Goal: Task Accomplishment & Management: Manage account settings

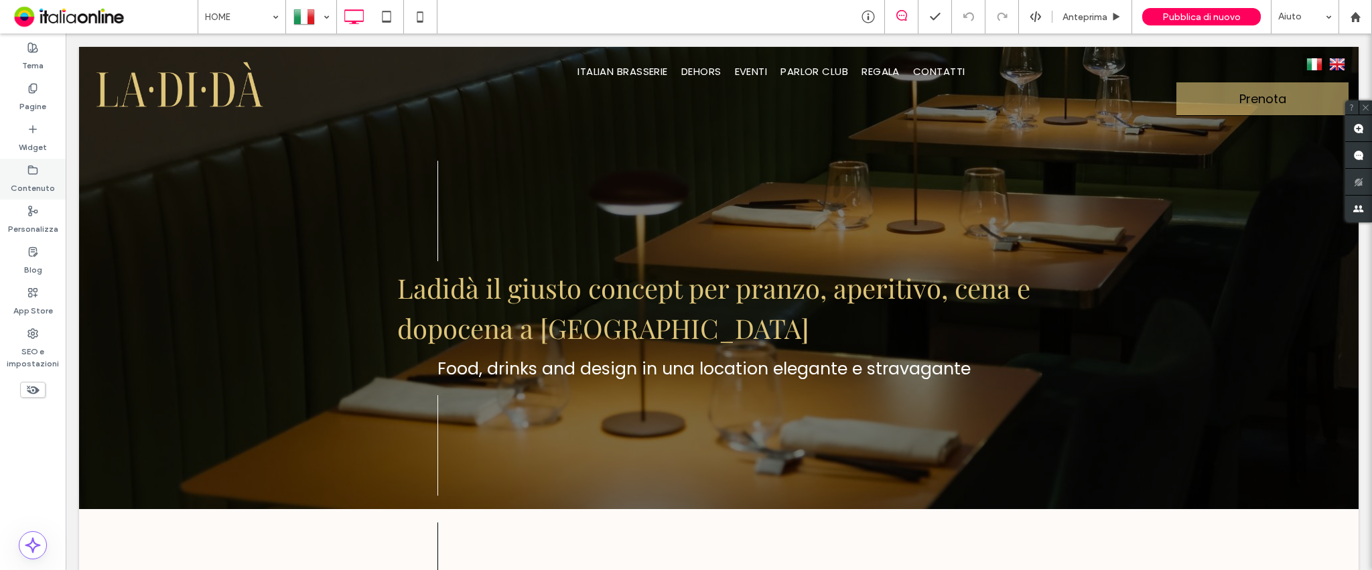
drag, startPoint x: 33, startPoint y: 133, endPoint x: 15, endPoint y: 178, distance: 48.4
click at [33, 133] on icon at bounding box center [32, 129] width 11 height 11
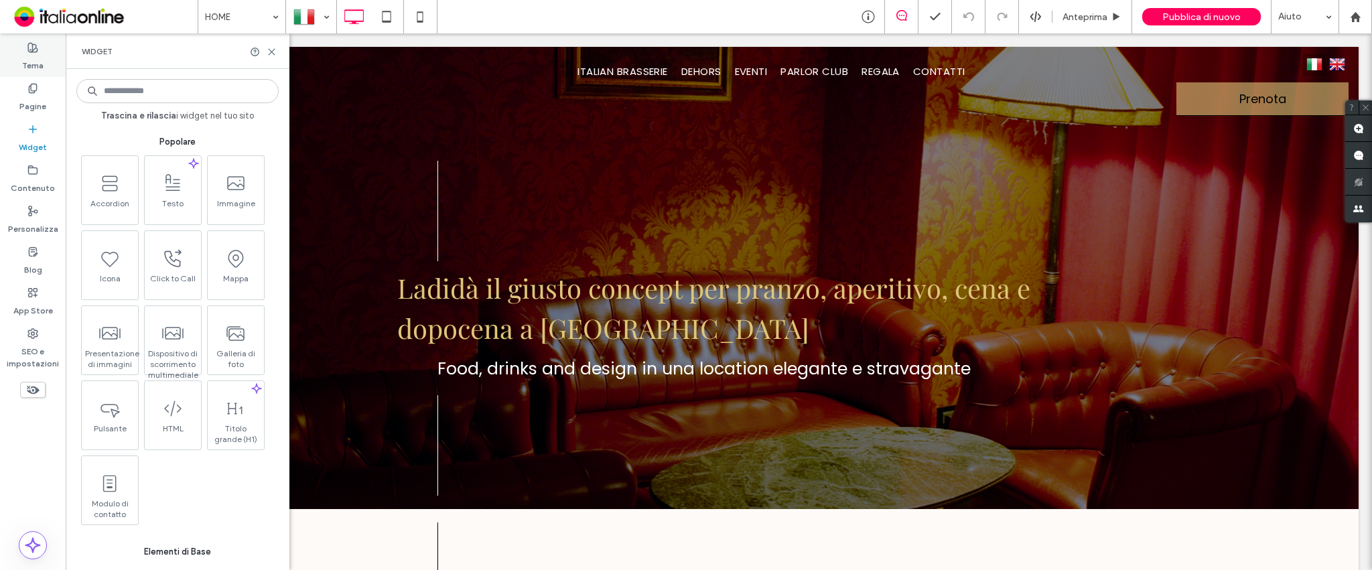
click at [35, 100] on label "Pagine" at bounding box center [32, 103] width 27 height 19
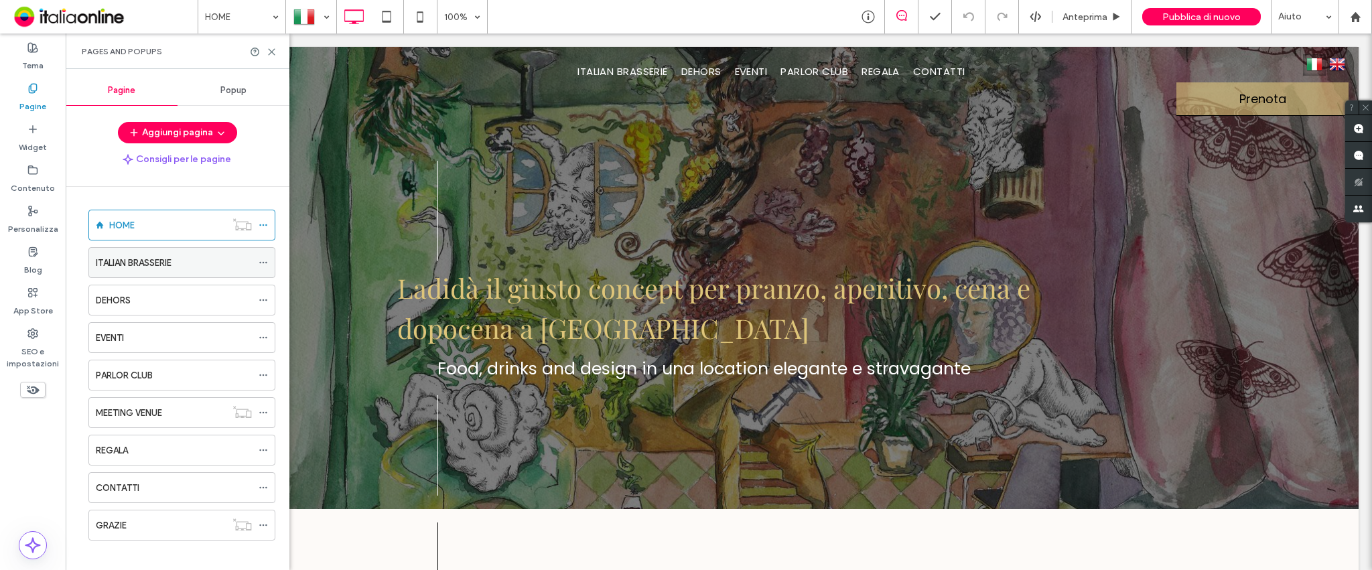
click at [255, 260] on div "ITALIAN BRASSERIE" at bounding box center [181, 262] width 187 height 31
click at [261, 269] on span at bounding box center [263, 263] width 9 height 20
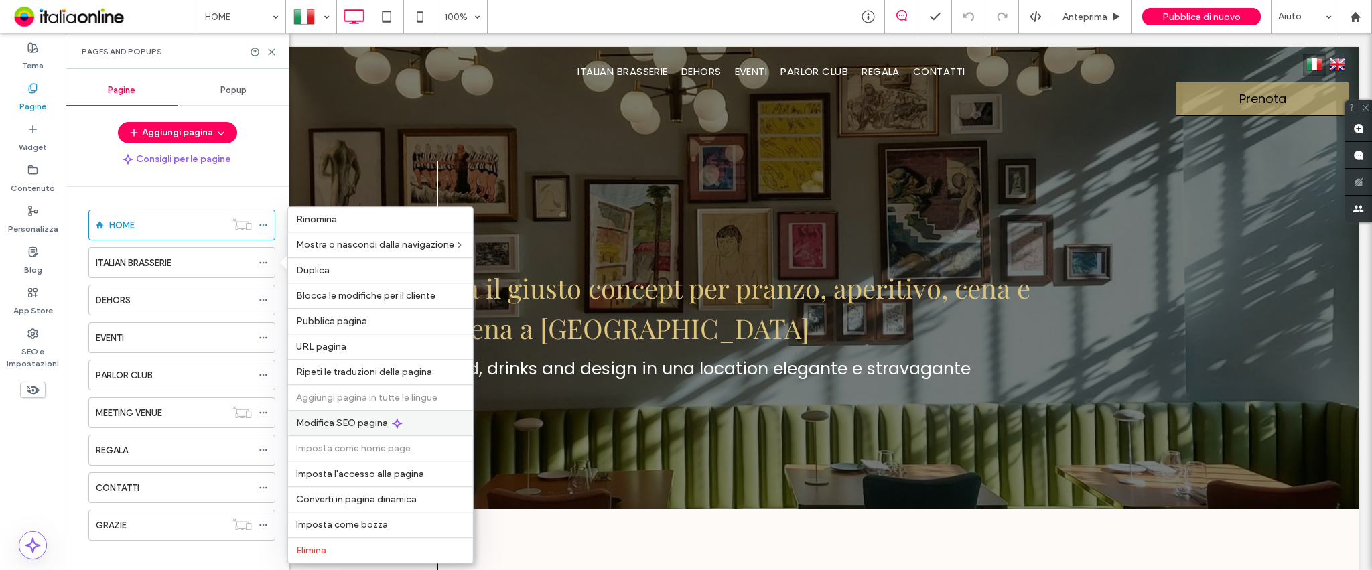
click at [318, 424] on span "Modifica SEO pagina" at bounding box center [342, 422] width 92 height 11
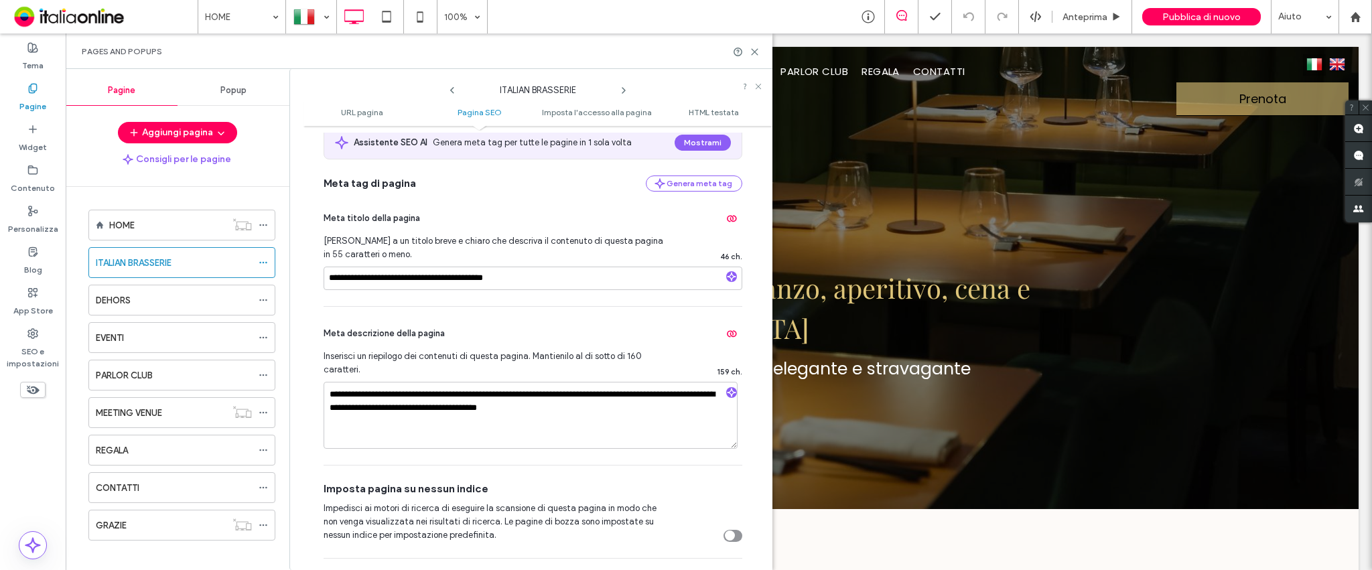
scroll to position [178, 0]
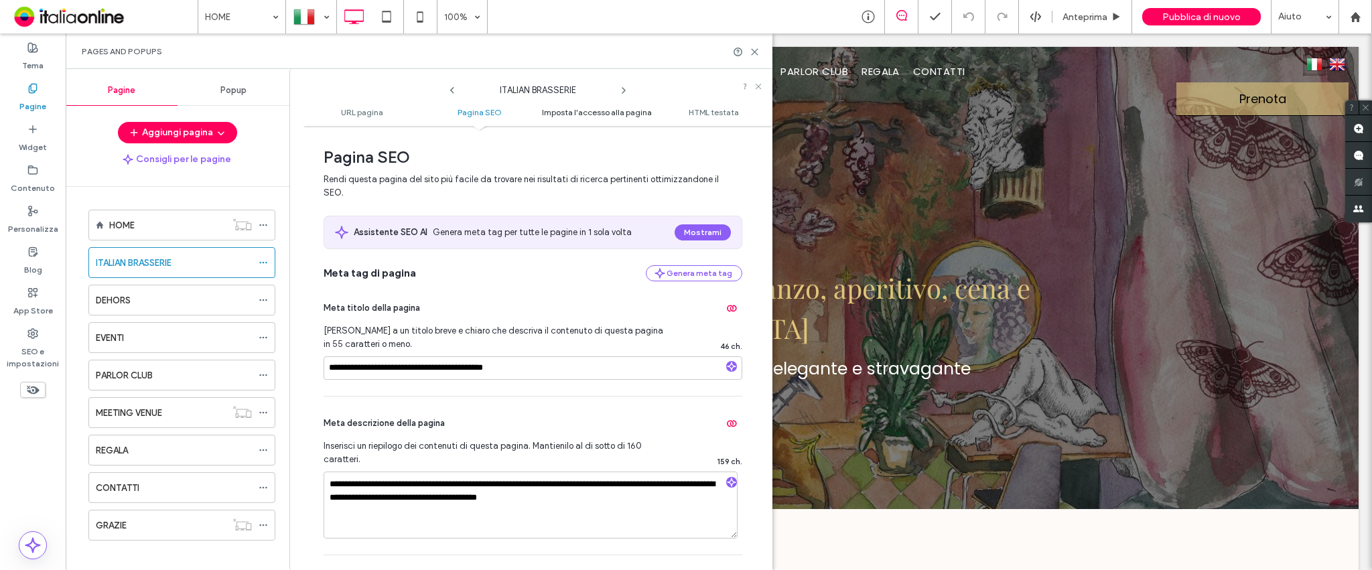
click at [603, 114] on span "Imposta l'accesso alla pagina" at bounding box center [597, 112] width 110 height 10
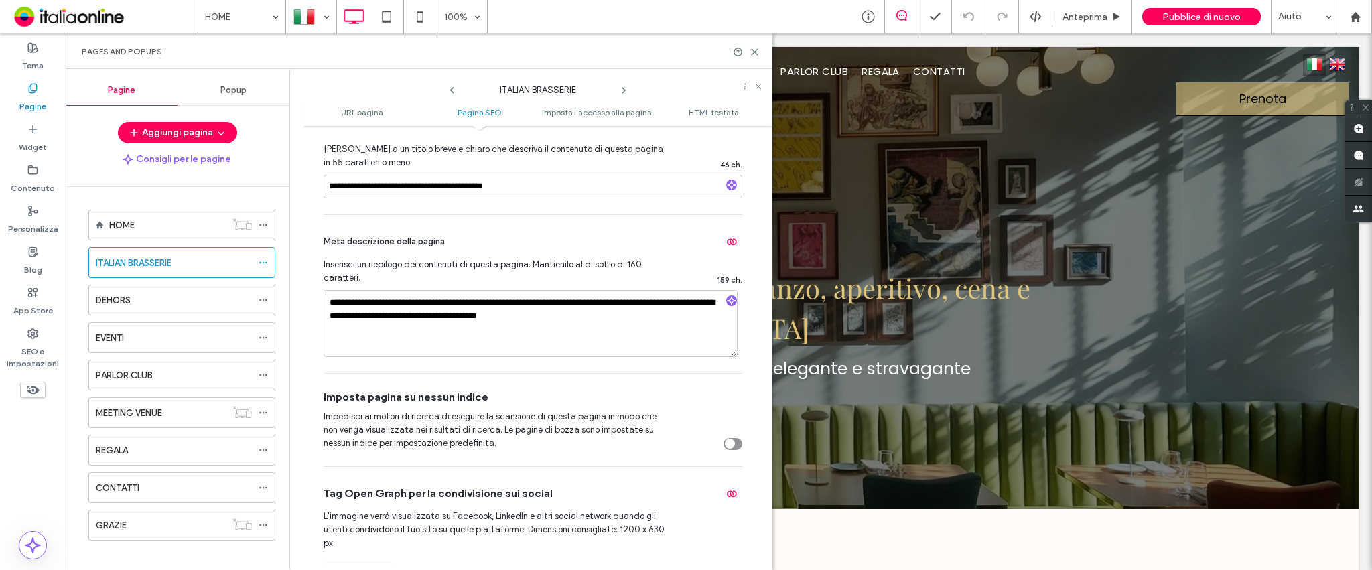
scroll to position [355, 0]
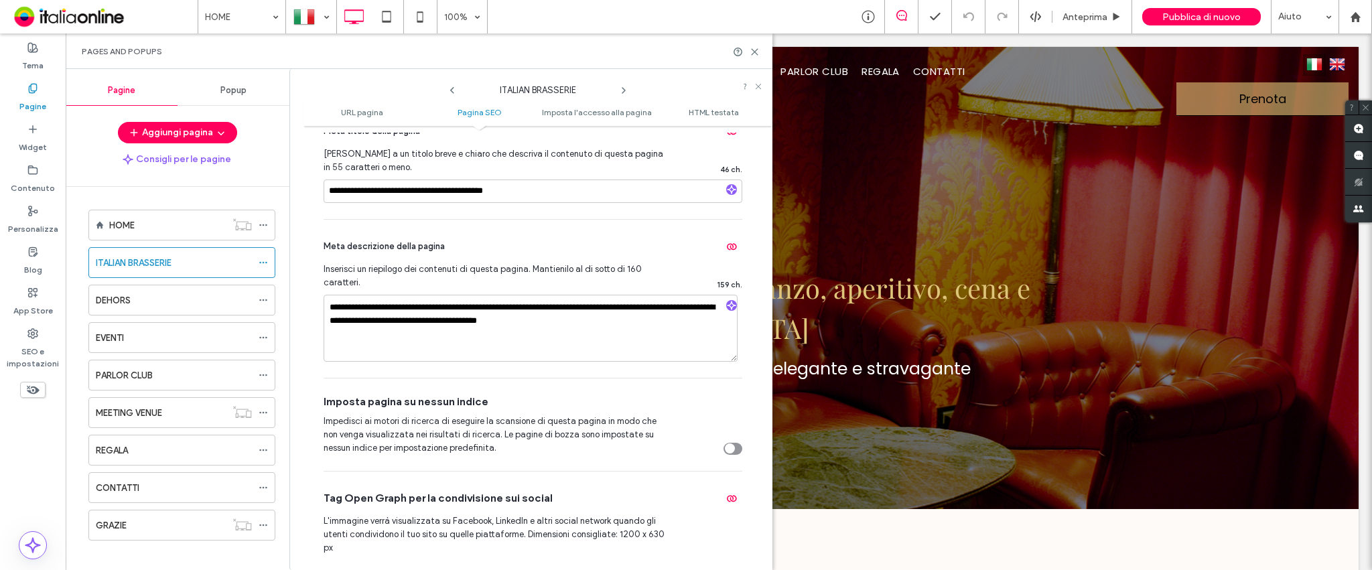
click at [702, 106] on ul "URL pagina Pagina SEO Imposta l'accesso alla pagina HTML testata" at bounding box center [537, 112] width 469 height 27
click at [708, 110] on span "HTML testata" at bounding box center [714, 112] width 50 height 10
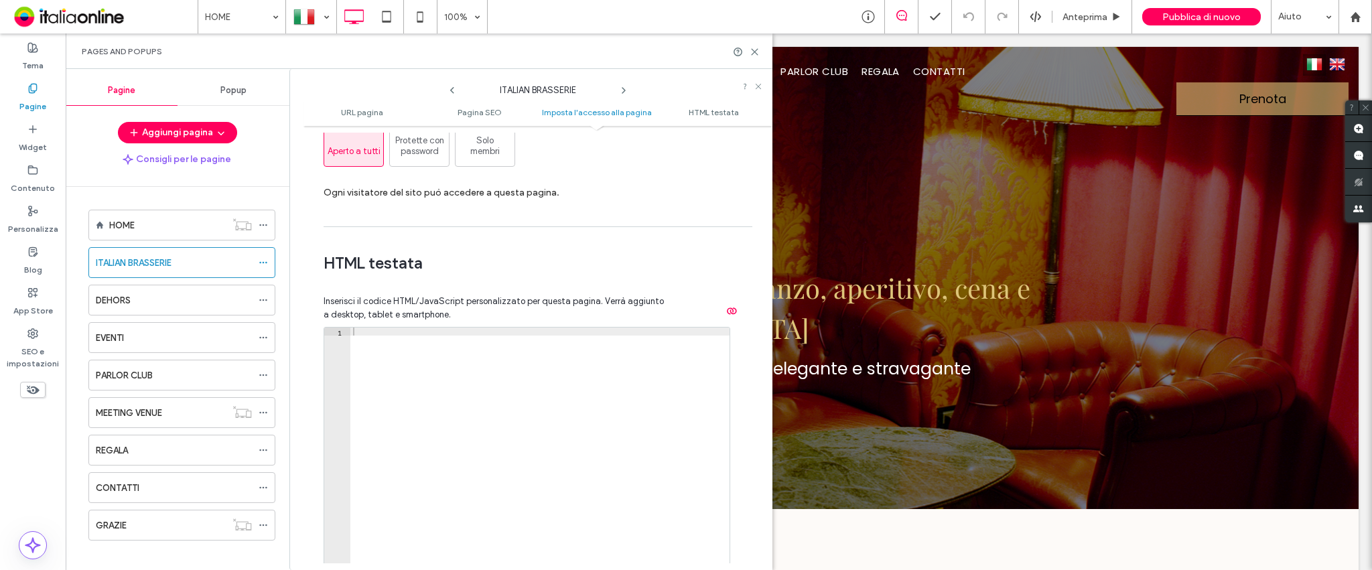
scroll to position [1304, 0]
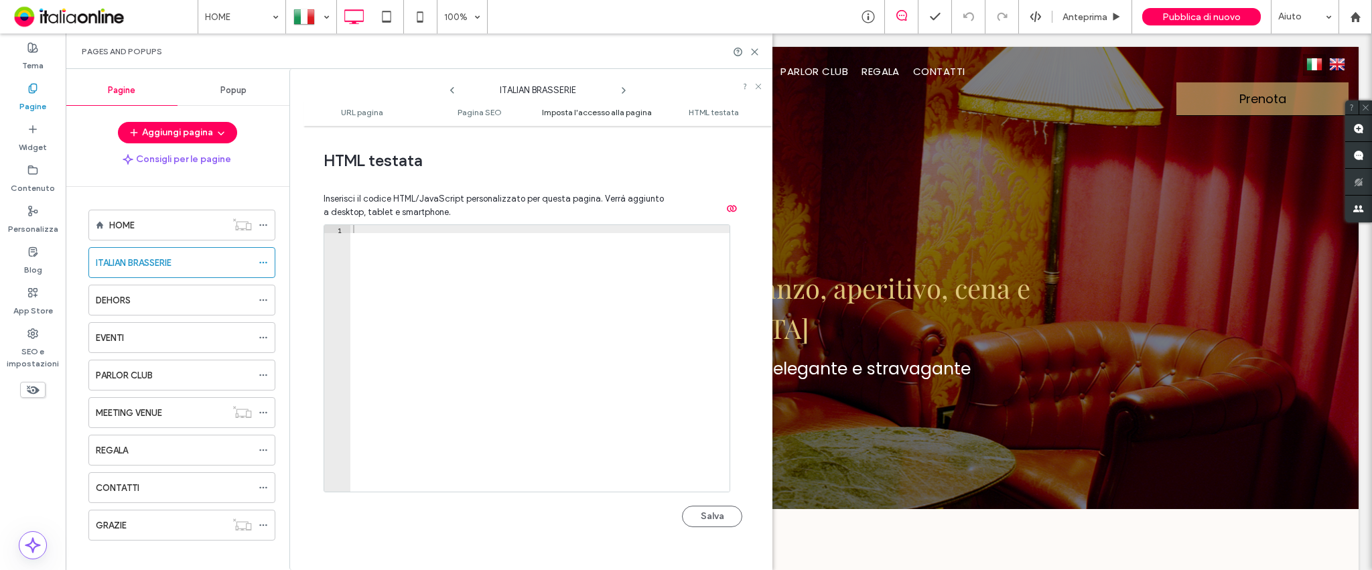
click at [609, 107] on span "Imposta l'accesso alla pagina" at bounding box center [597, 112] width 110 height 10
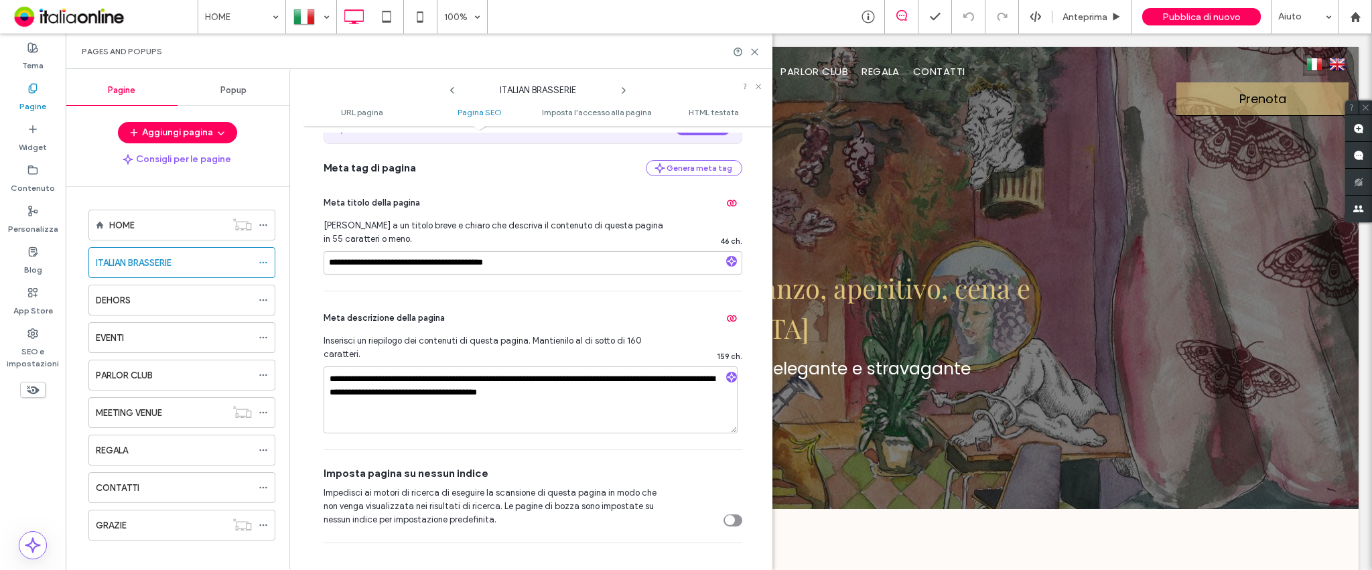
scroll to position [265, 0]
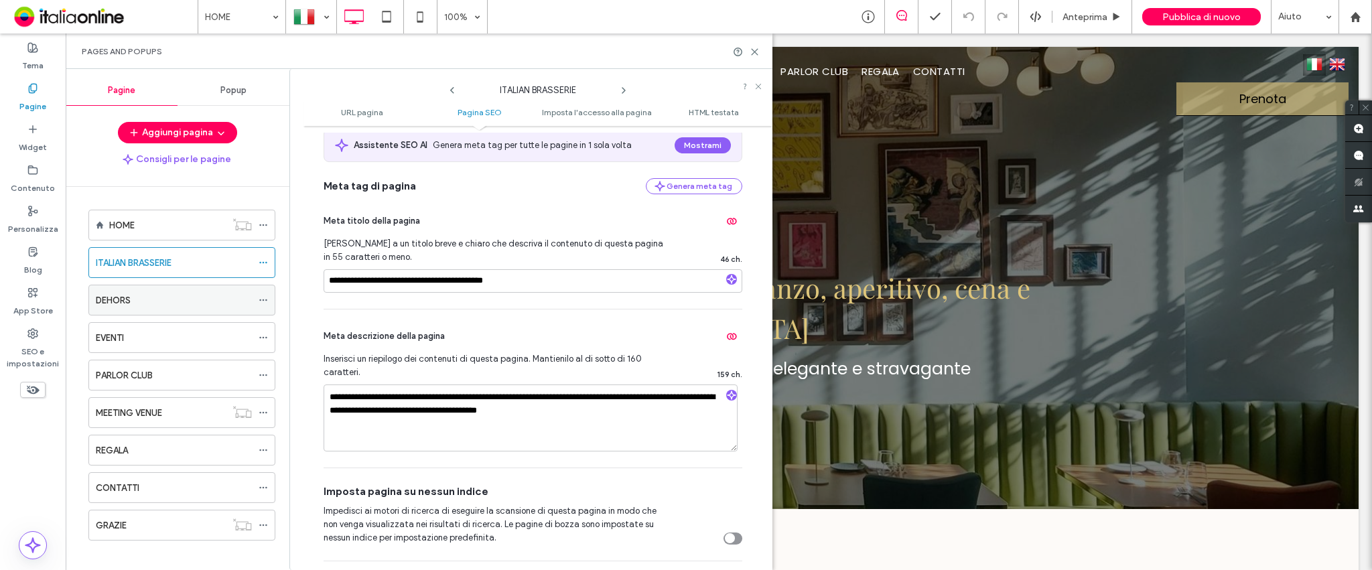
click at [269, 295] on div at bounding box center [267, 300] width 16 height 20
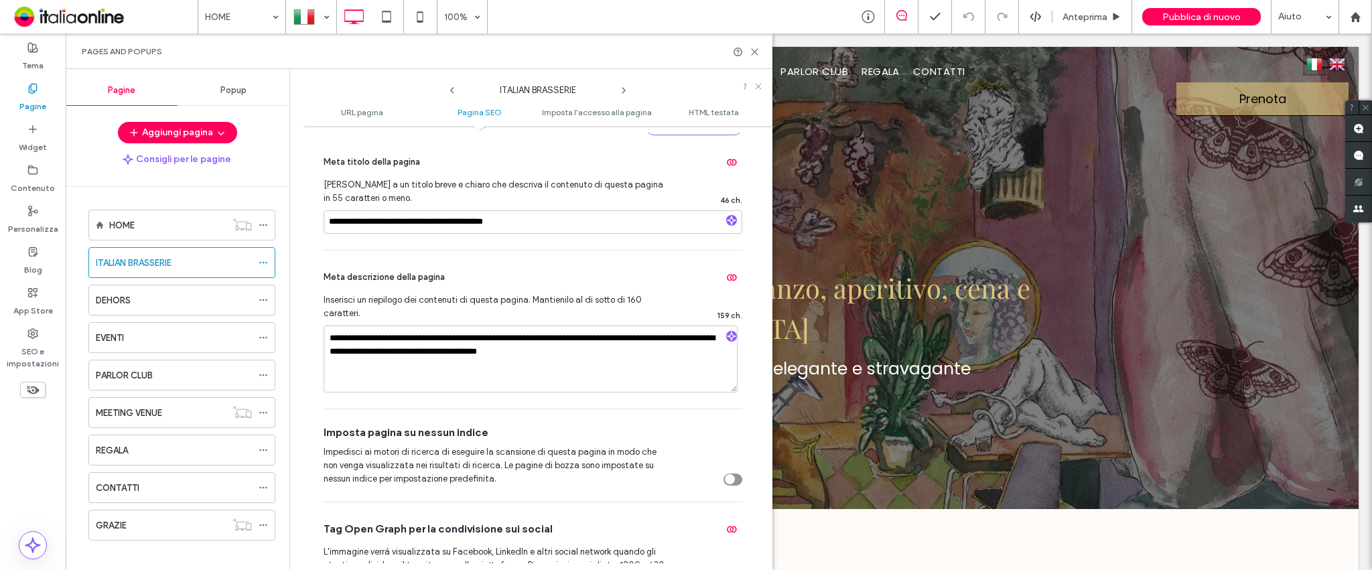
scroll to position [355, 0]
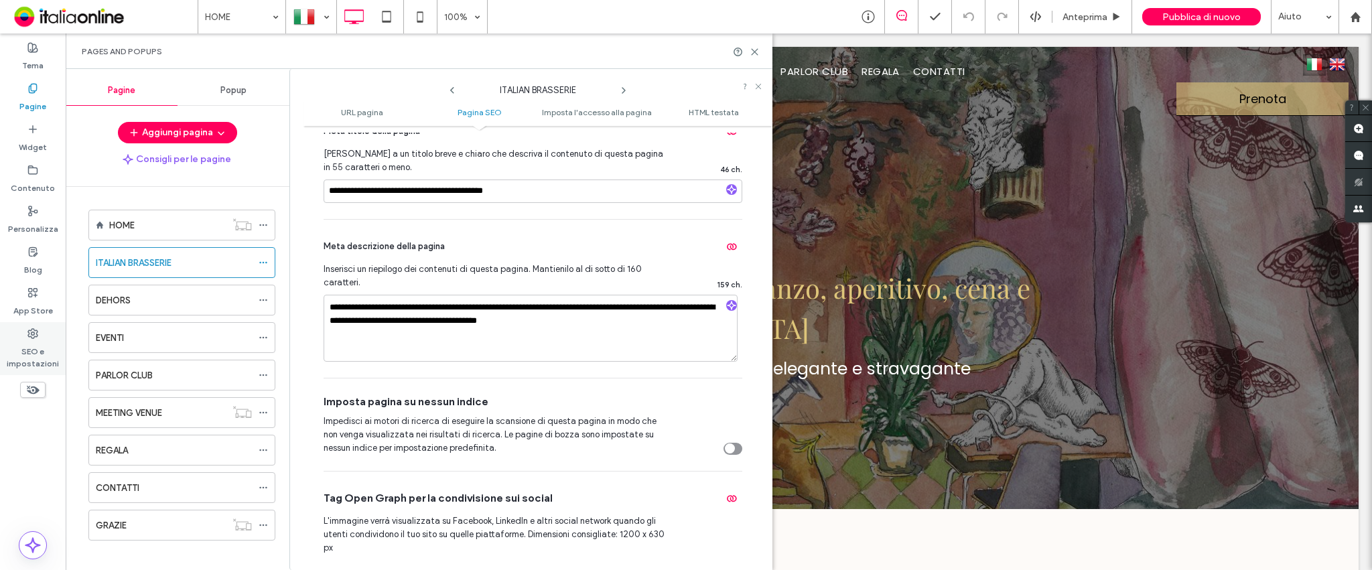
click at [33, 342] on label "SEO e impostazioni" at bounding box center [33, 354] width 66 height 31
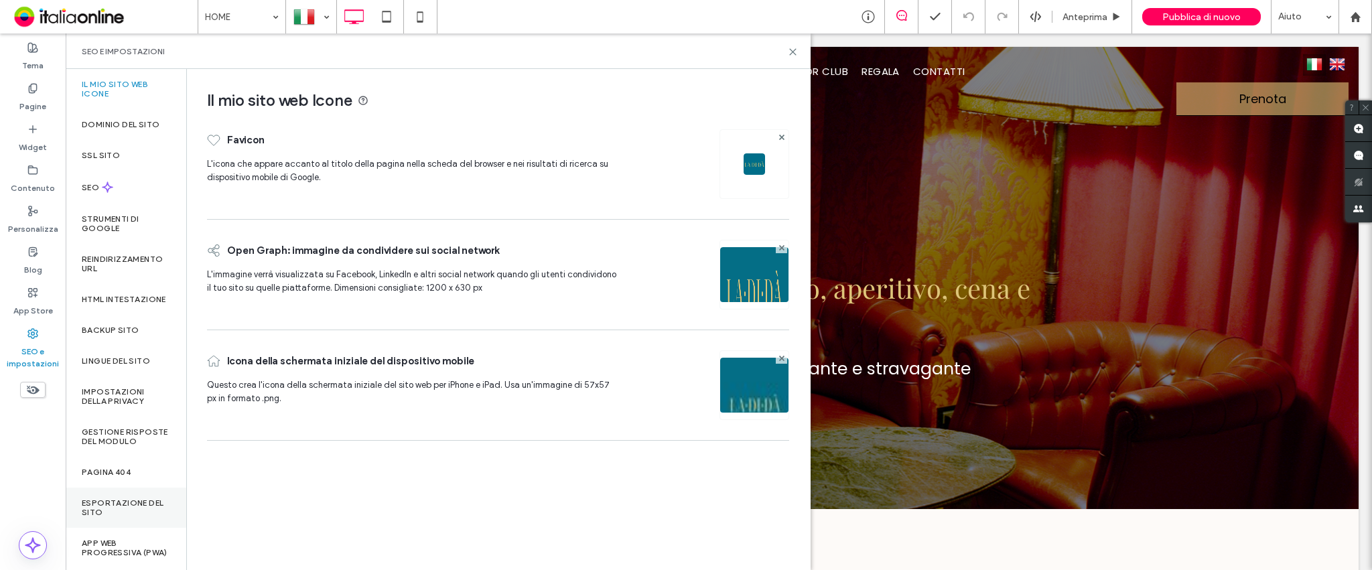
scroll to position [25, 0]
click at [97, 183] on label "SEO" at bounding box center [92, 187] width 20 height 9
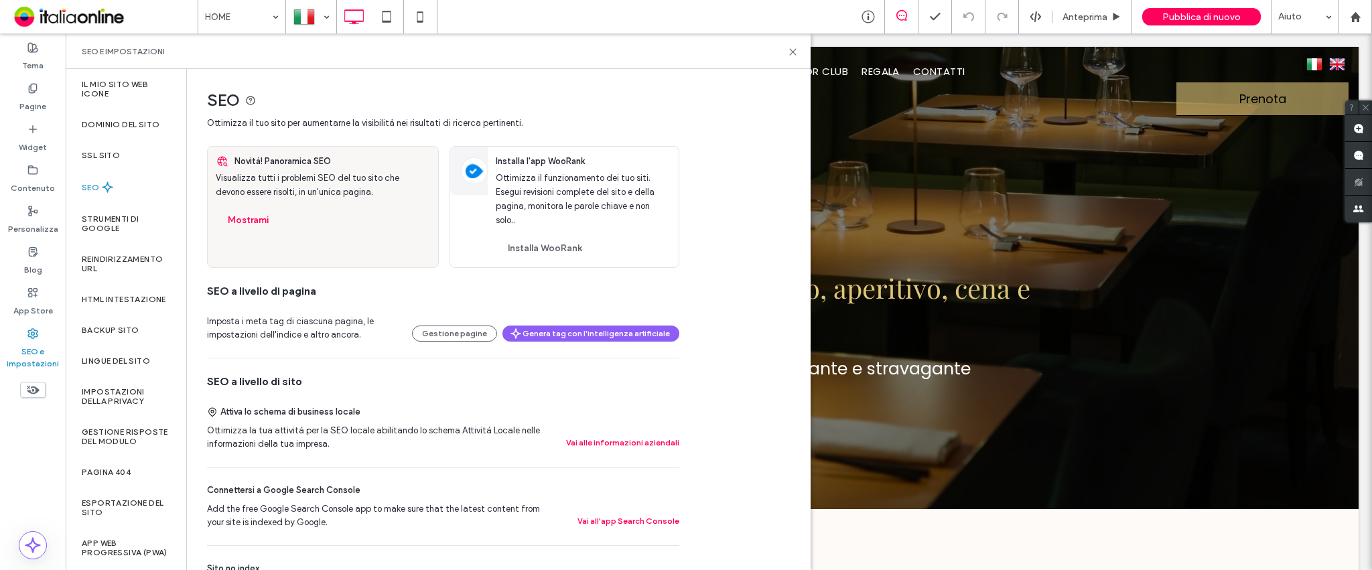
scroll to position [89, 0]
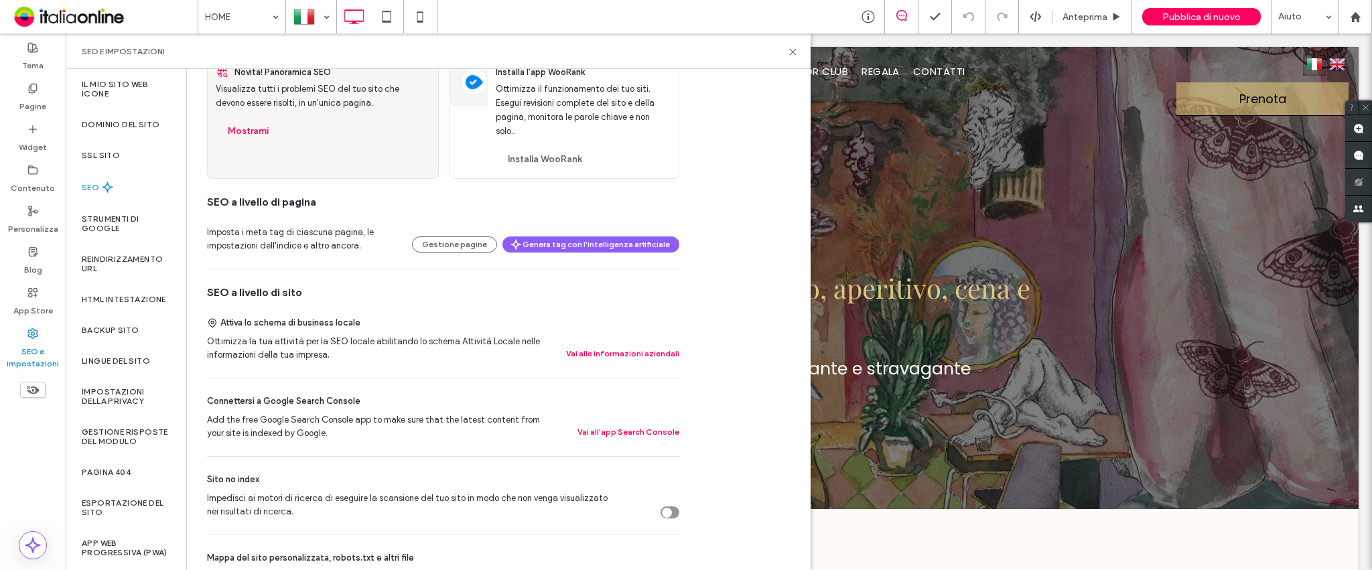
drag, startPoint x: 468, startPoint y: 249, endPoint x: 463, endPoint y: 294, distance: 45.1
click at [468, 249] on button "Gestione pagine" at bounding box center [454, 244] width 85 height 16
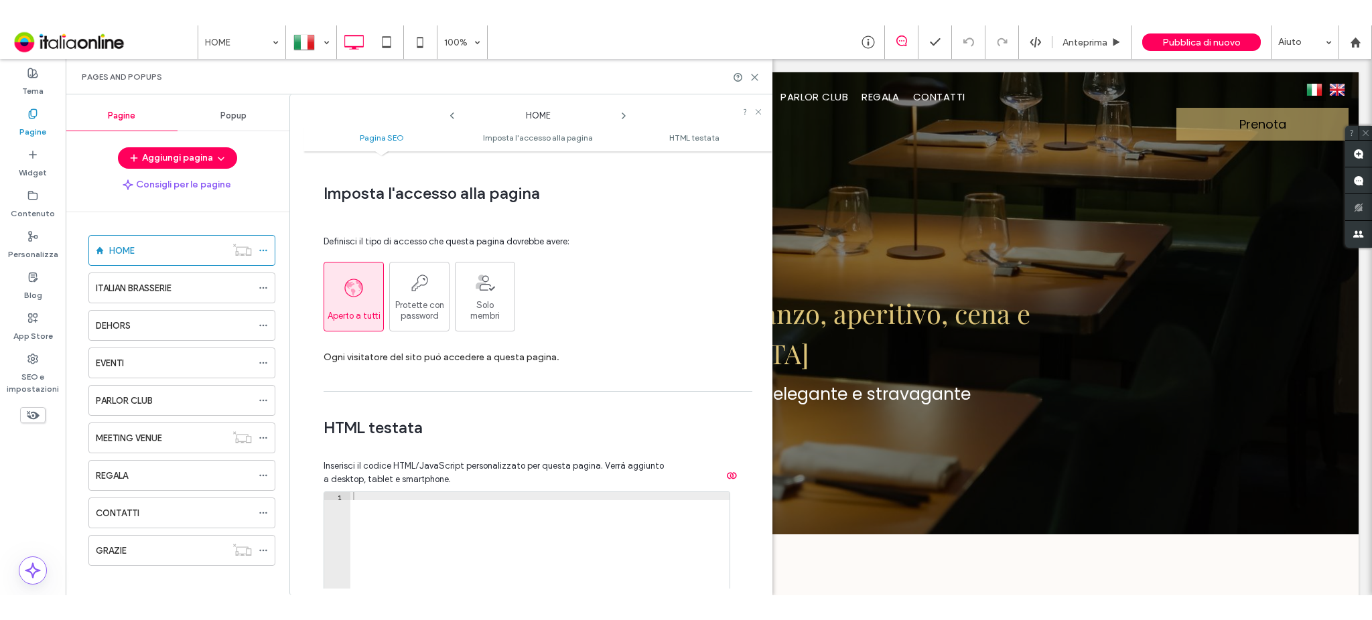
scroll to position [683, 0]
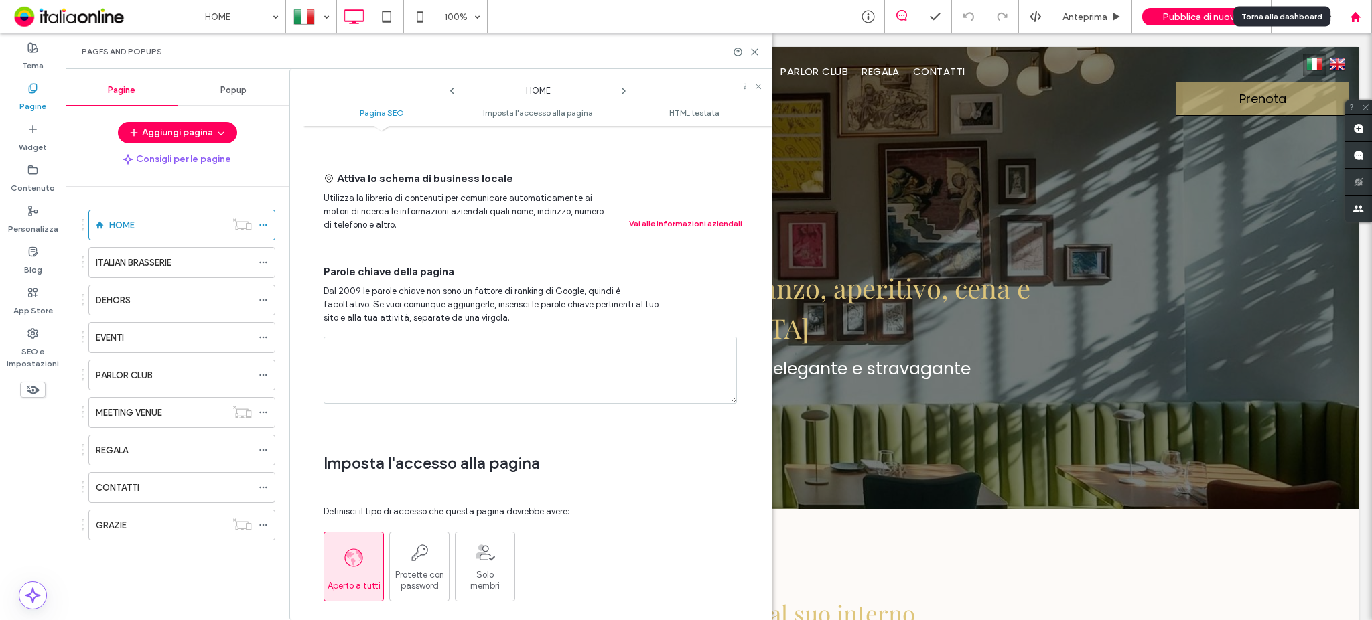
click at [1352, 9] on div at bounding box center [1354, 16] width 33 height 33
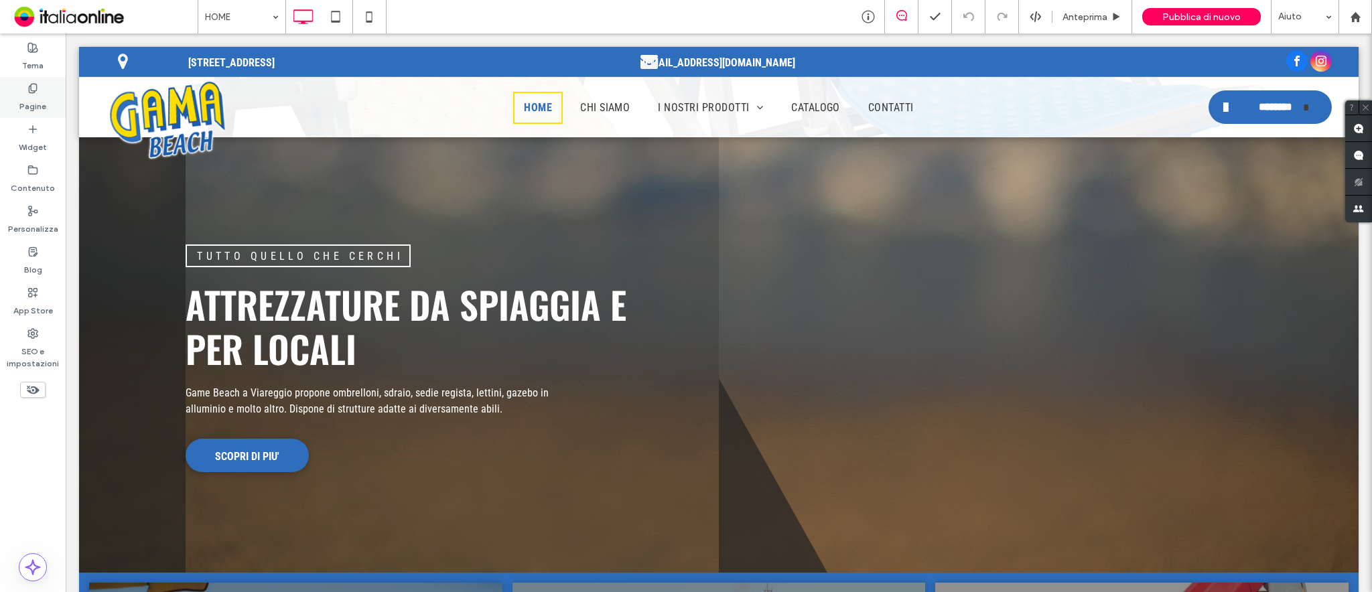
drag, startPoint x: 46, startPoint y: 115, endPoint x: 44, endPoint y: 92, distance: 22.2
click at [44, 92] on div "Pagine" at bounding box center [33, 97] width 66 height 41
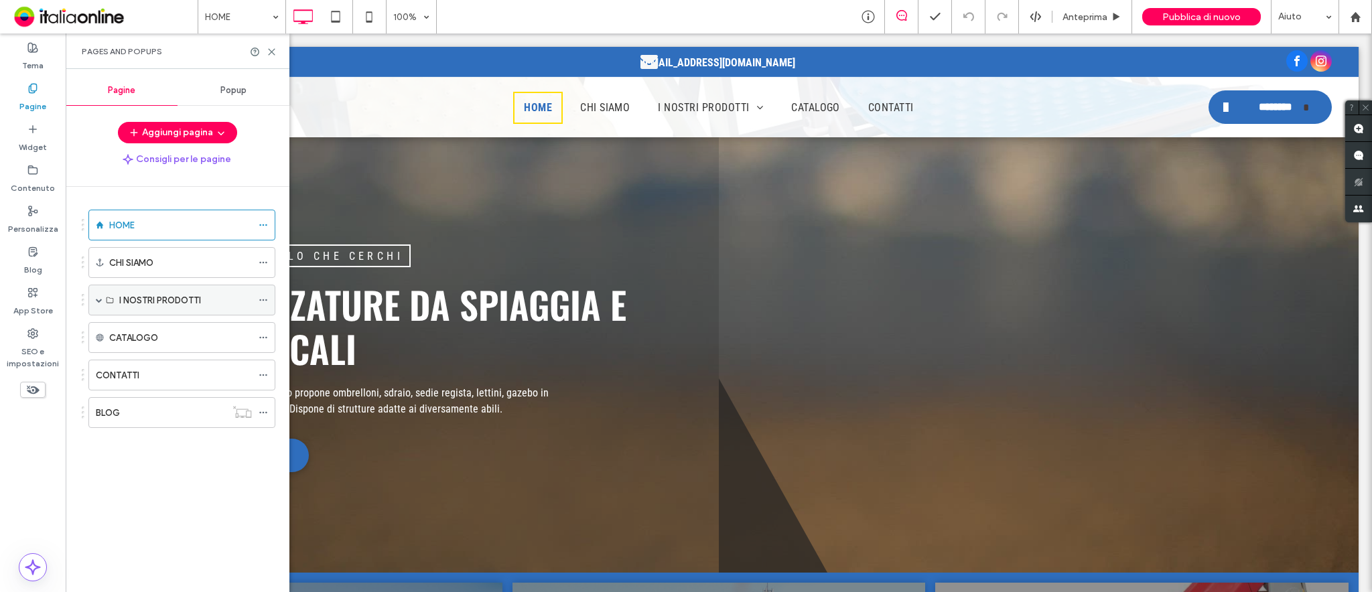
click at [96, 299] on span at bounding box center [99, 300] width 7 height 7
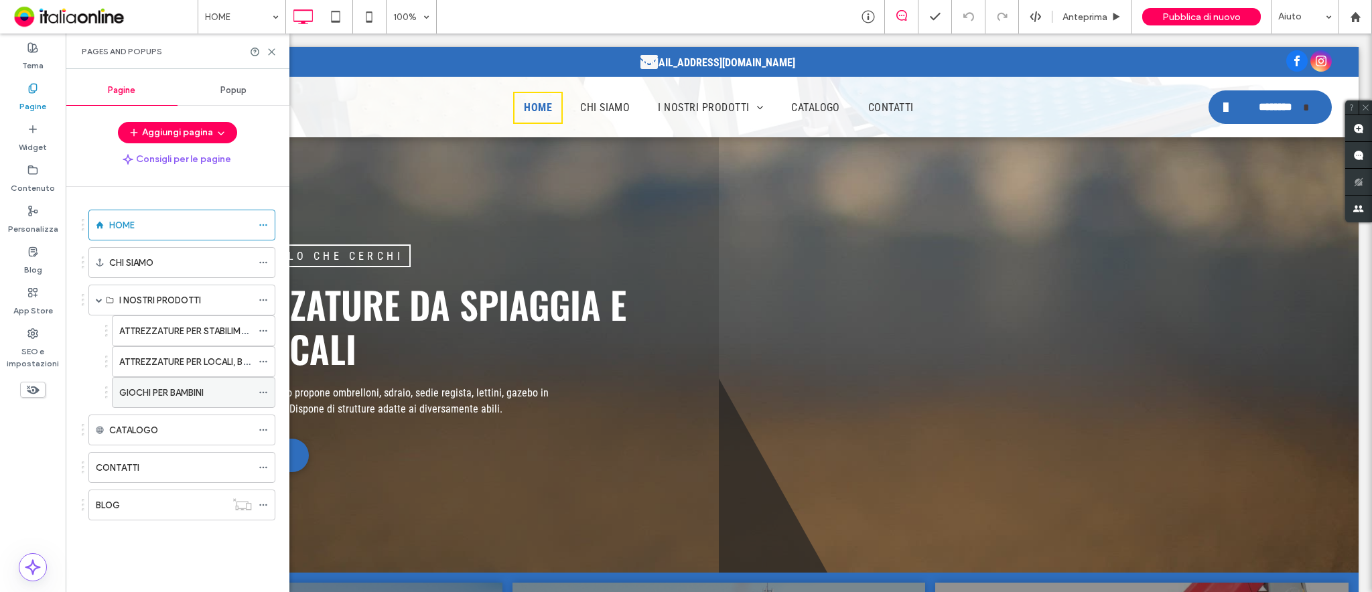
click at [270, 391] on div at bounding box center [267, 393] width 16 height 20
click at [266, 390] on icon at bounding box center [263, 392] width 9 height 9
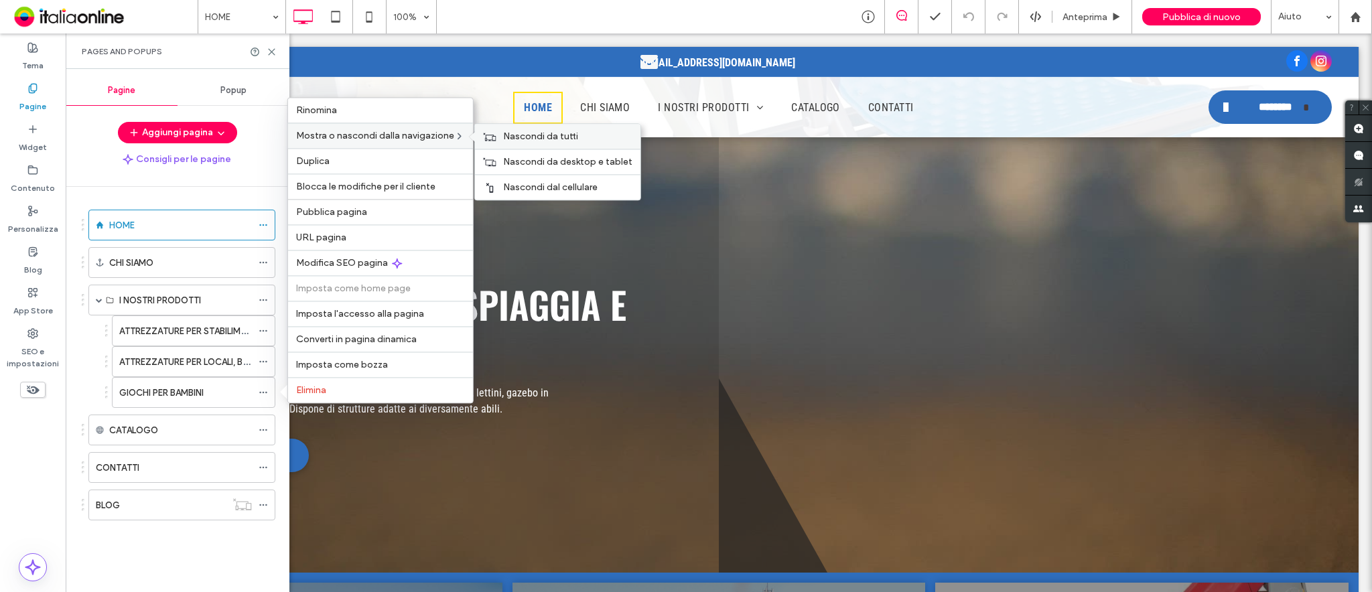
click at [566, 137] on span "Nascondi da tutti" at bounding box center [540, 136] width 75 height 11
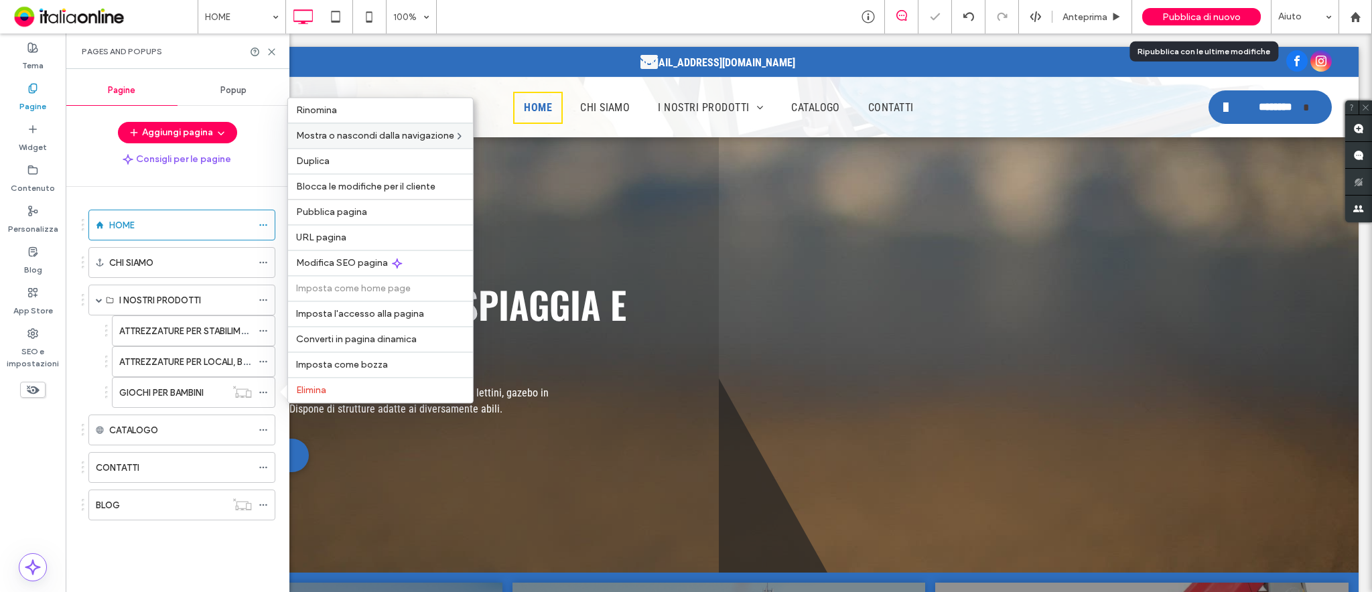
click at [1028, 17] on span "Pubblica di nuovo" at bounding box center [1201, 16] width 78 height 11
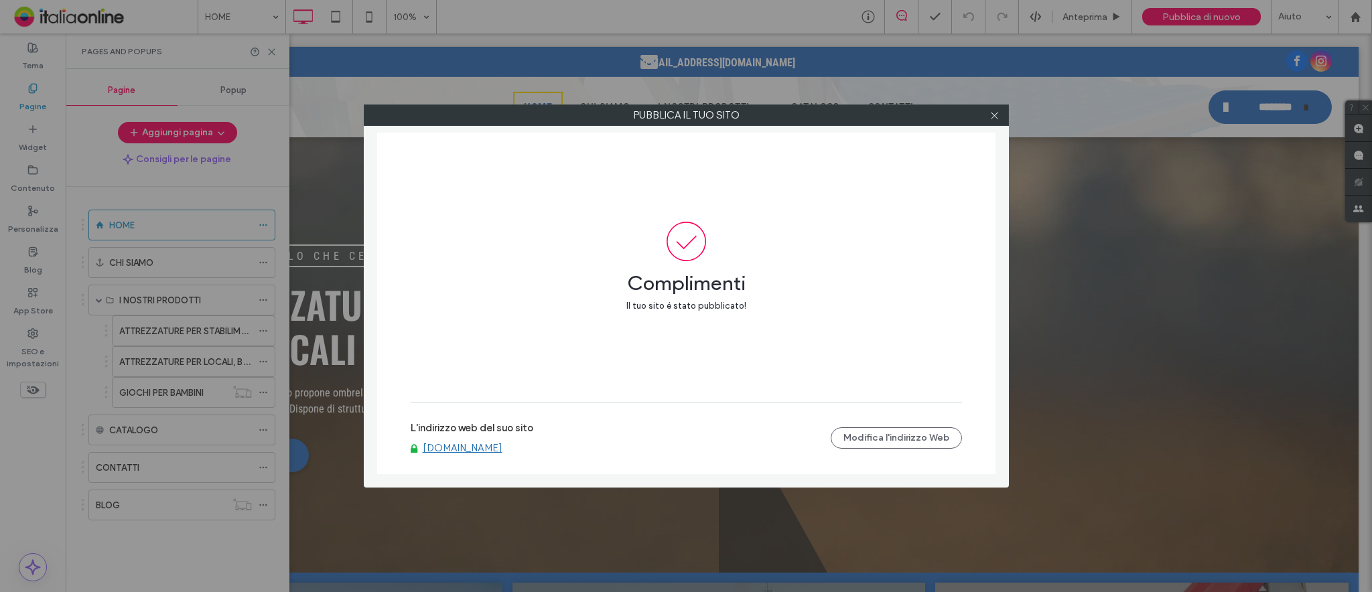
drag, startPoint x: 992, startPoint y: 111, endPoint x: 1233, endPoint y: 62, distance: 245.3
click at [991, 111] on icon at bounding box center [994, 116] width 10 height 10
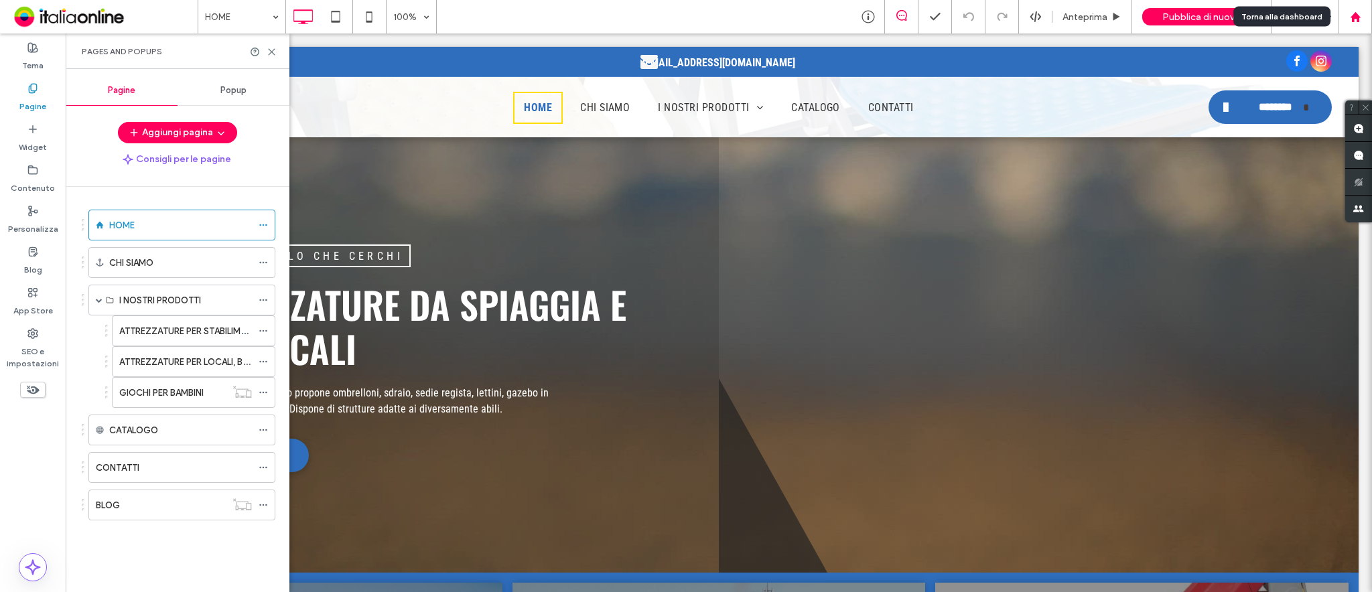
click at [1028, 19] on use at bounding box center [1355, 16] width 10 height 10
